Goal: Check status: Check status

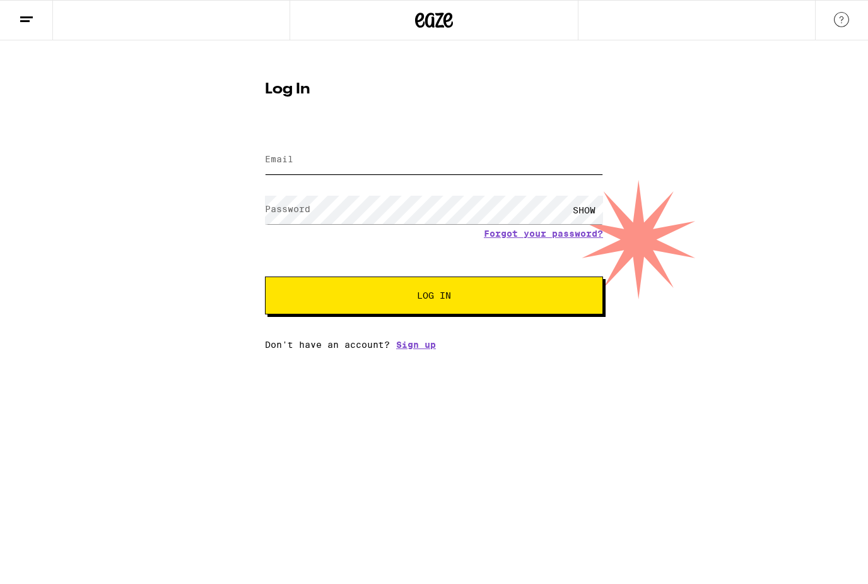
type input "[PERSON_NAME][EMAIL_ADDRESS][PERSON_NAME][DOMAIN_NAME]"
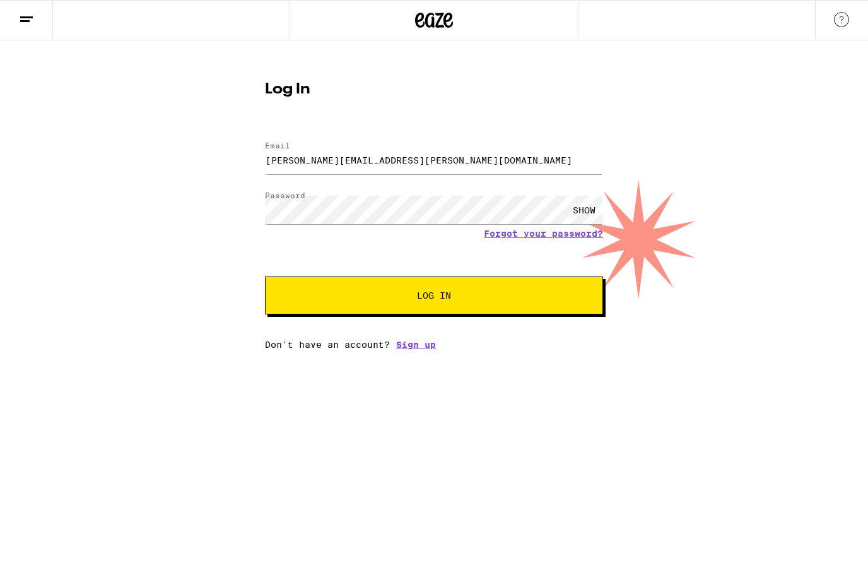
click at [434, 297] on button "Log In" at bounding box center [434, 295] width 338 height 38
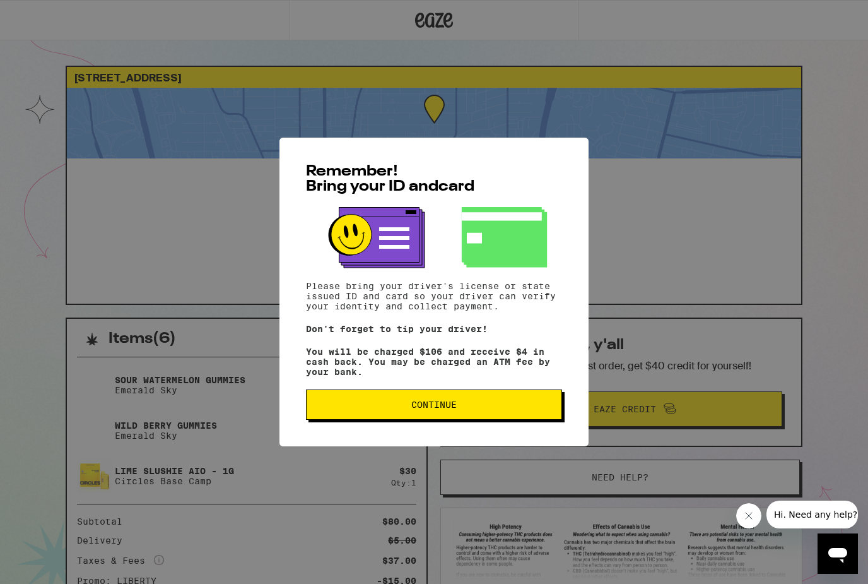
click at [418, 418] on button "Continue" at bounding box center [434, 404] width 256 height 30
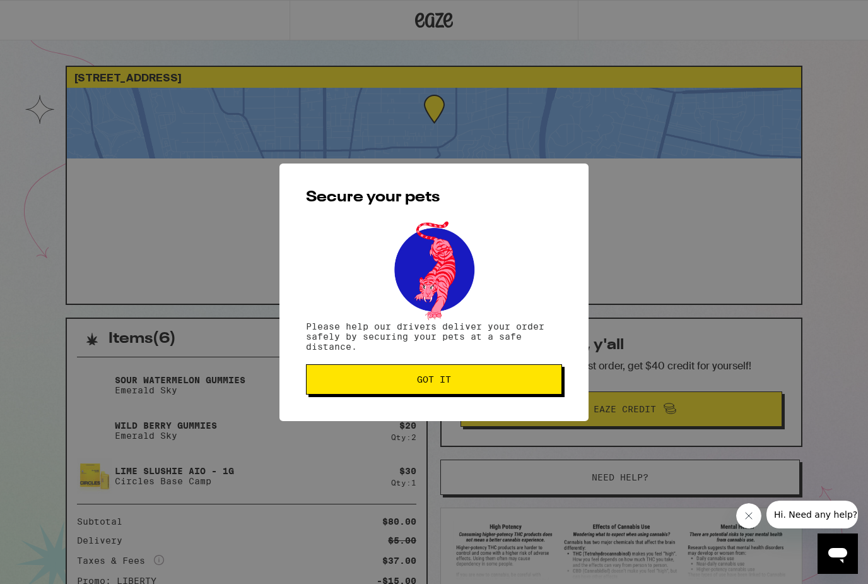
click at [480, 389] on button "Got it" at bounding box center [434, 379] width 256 height 30
